Goal: Find specific page/section: Find specific page/section

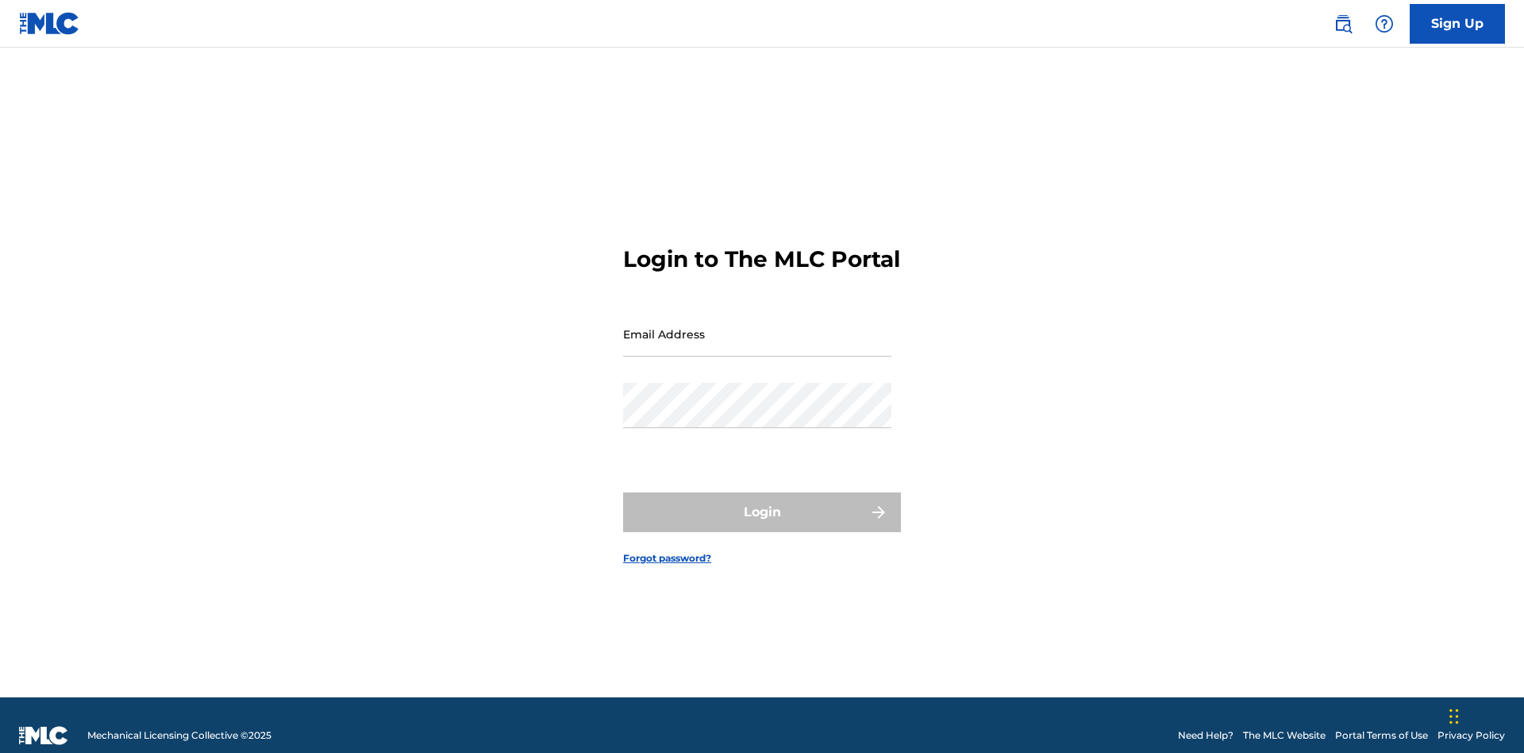
scroll to position [21, 0]
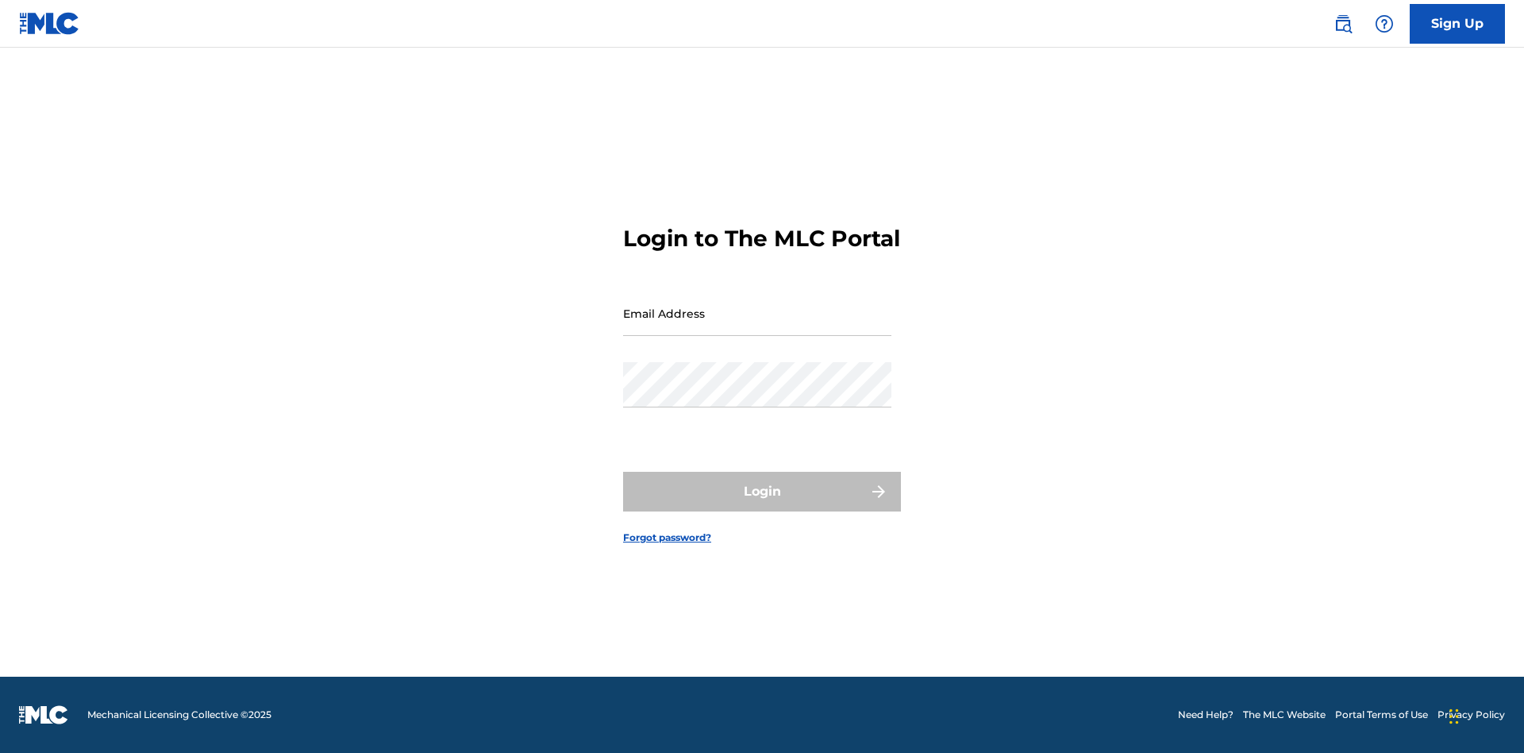
click at [757, 326] on input "Email Address" at bounding box center [757, 313] width 268 height 45
type input "[EMAIL_ADDRESS][DOMAIN_NAME]"
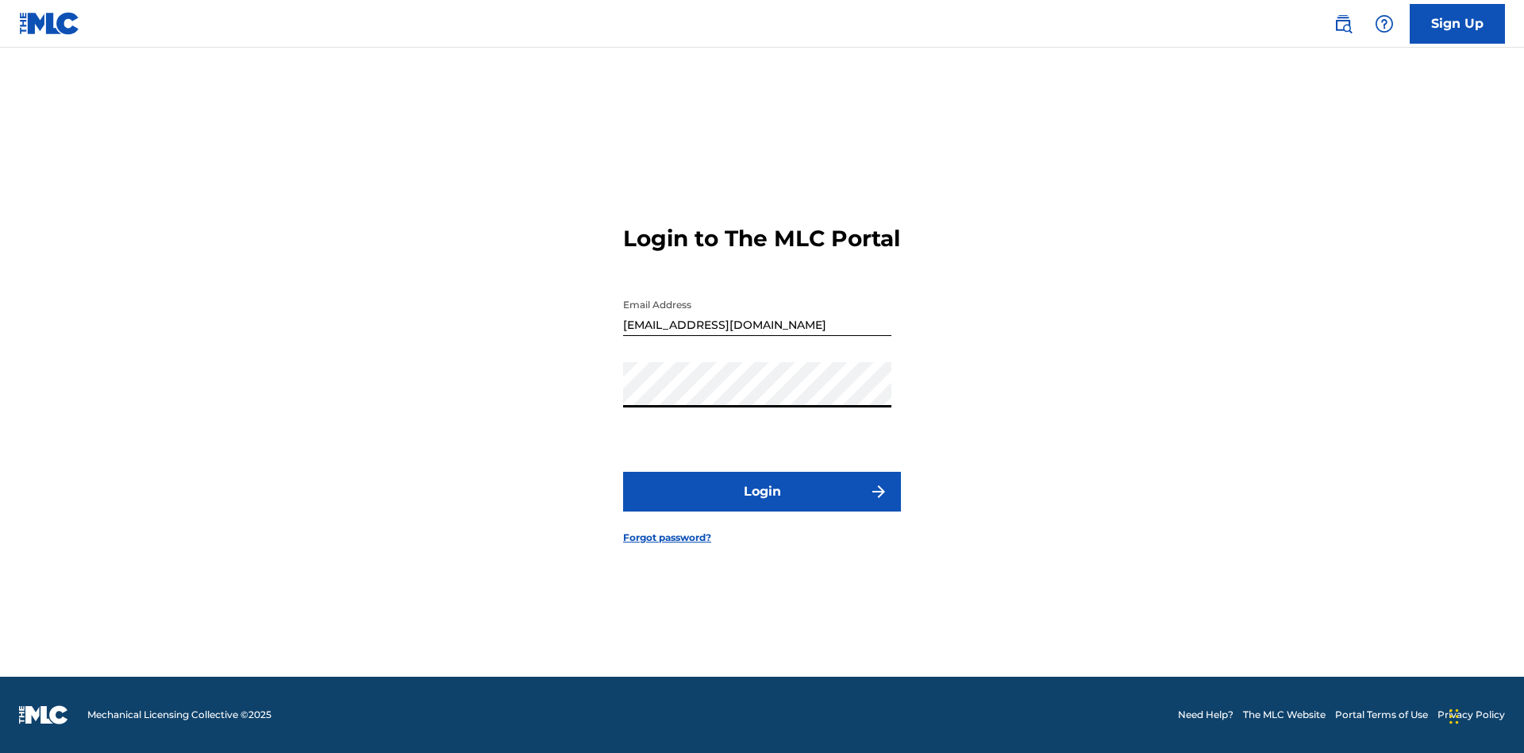
click at [762, 505] on button "Login" at bounding box center [762, 492] width 278 height 40
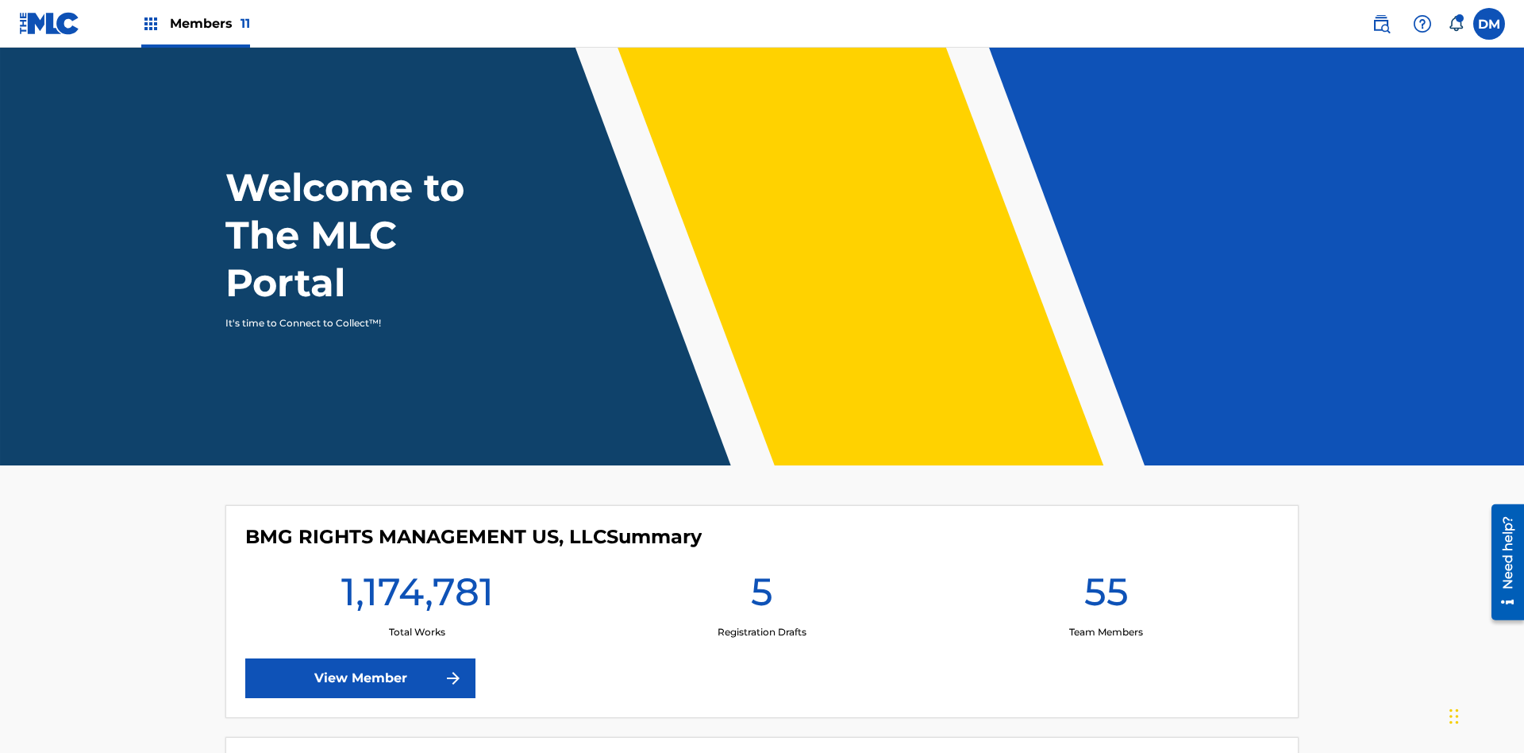
click at [195, 23] on span "Members 11" at bounding box center [210, 23] width 80 height 18
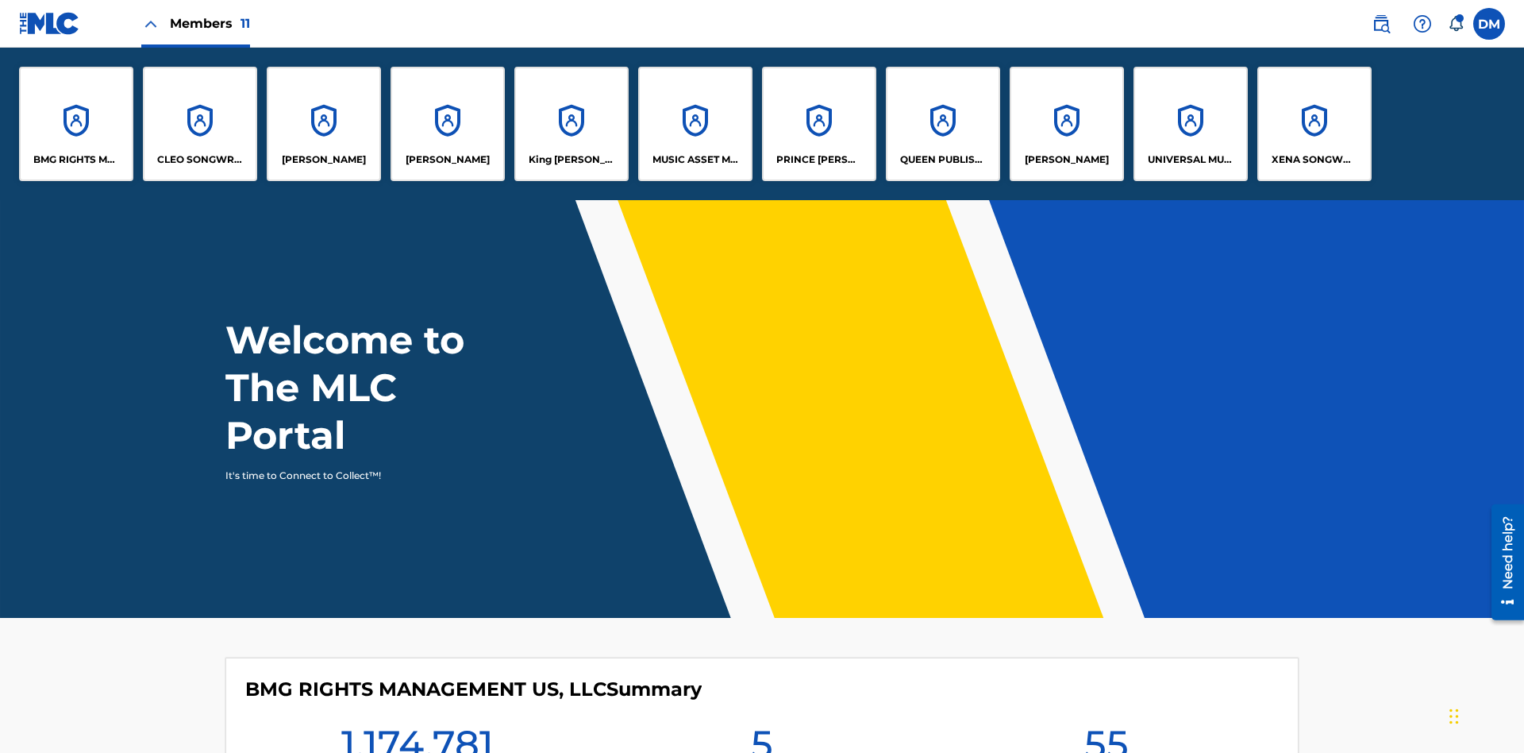
scroll to position [57, 0]
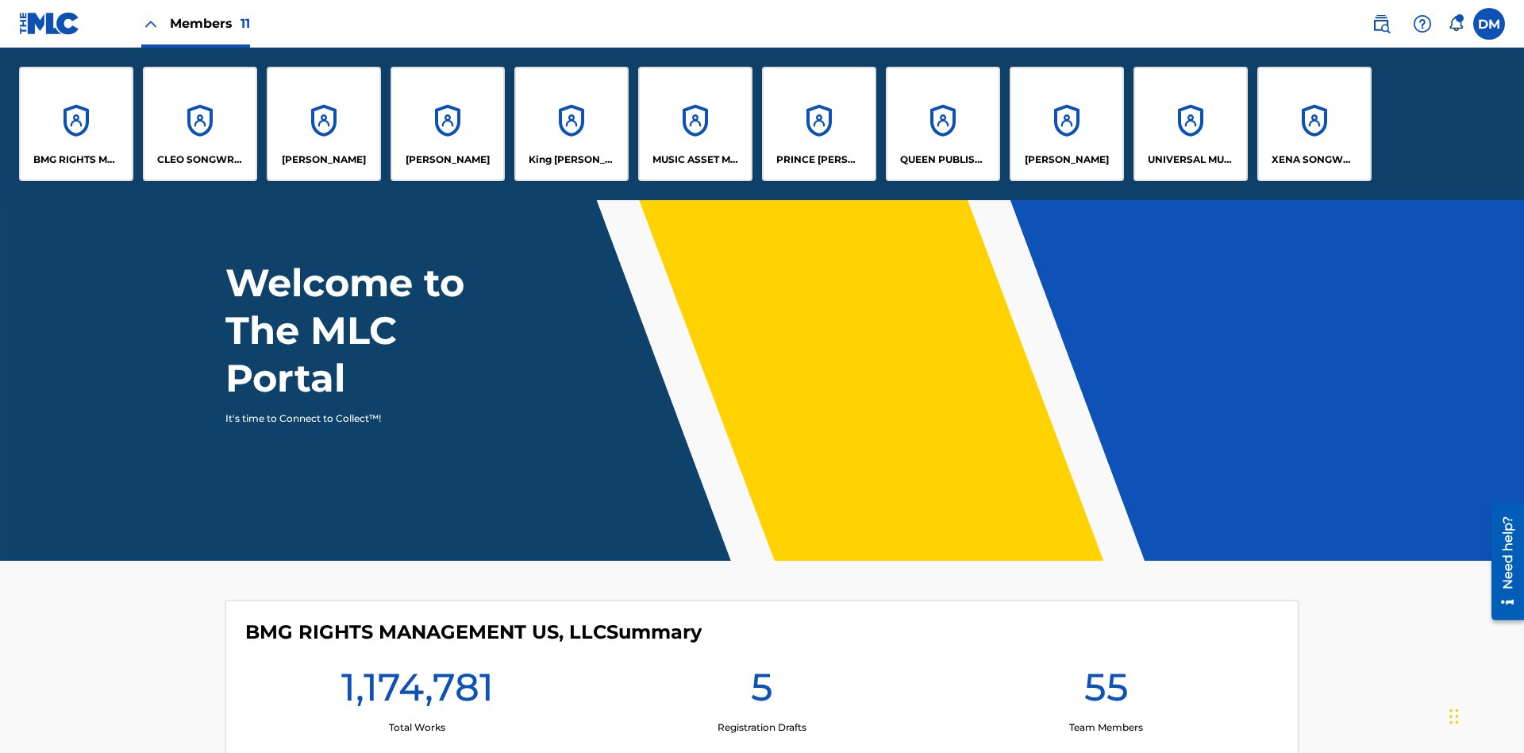
click at [571, 160] on p "King McTesterson" at bounding box center [572, 159] width 87 height 14
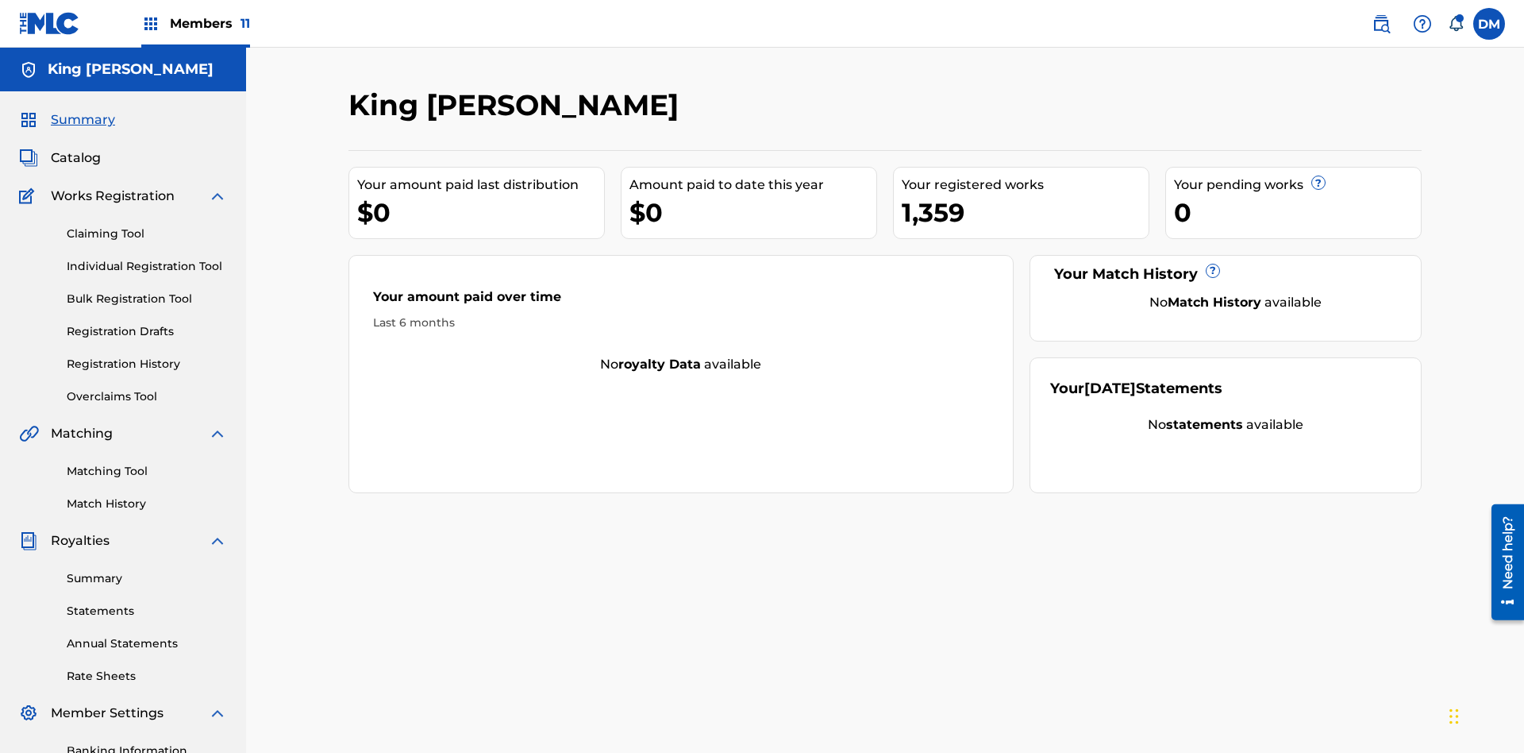
scroll to position [53, 0]
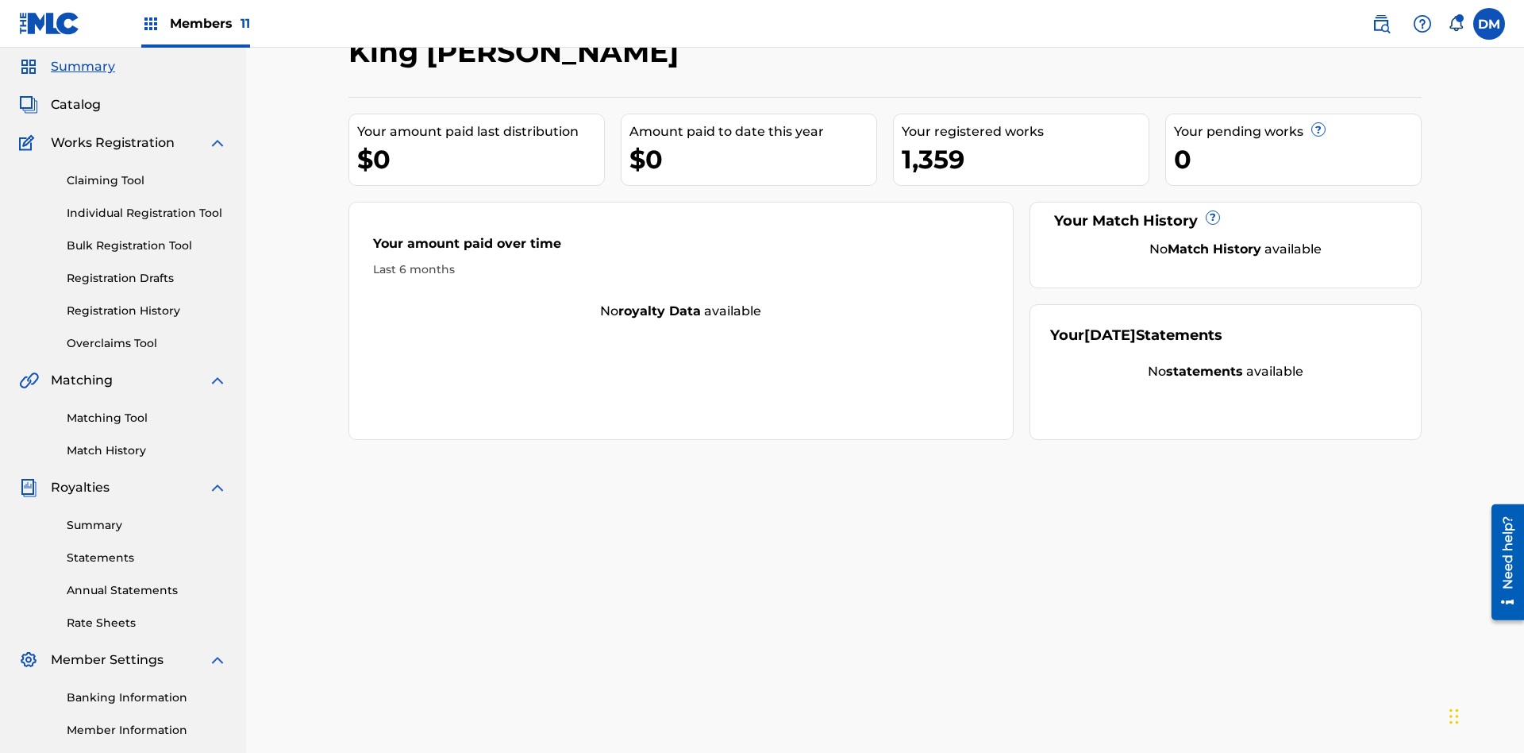
click at [75, 105] on span "Catalog" at bounding box center [76, 104] width 50 height 19
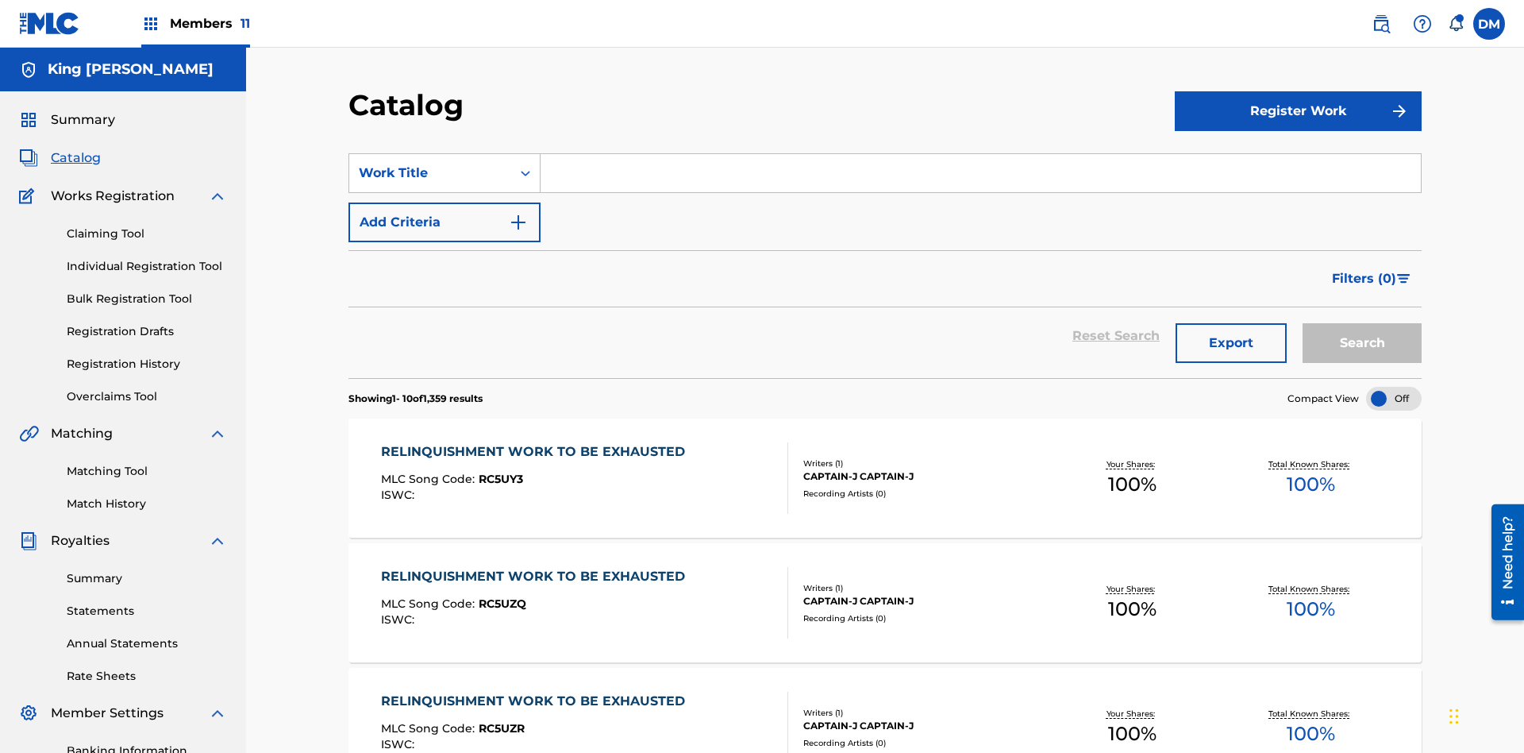
scroll to position [291, 0]
